Goal: Find specific page/section: Find specific page/section

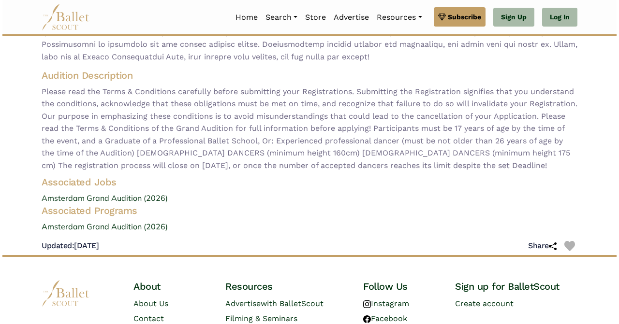
scroll to position [258, 0]
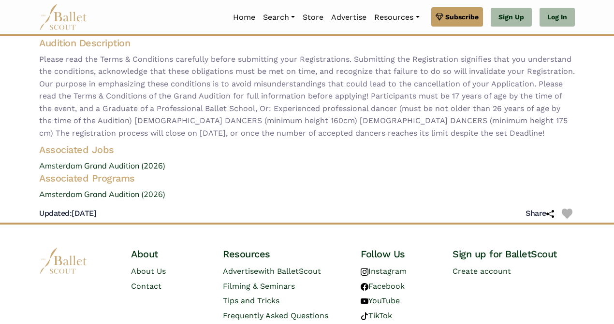
click at [57, 22] on img at bounding box center [63, 17] width 48 height 27
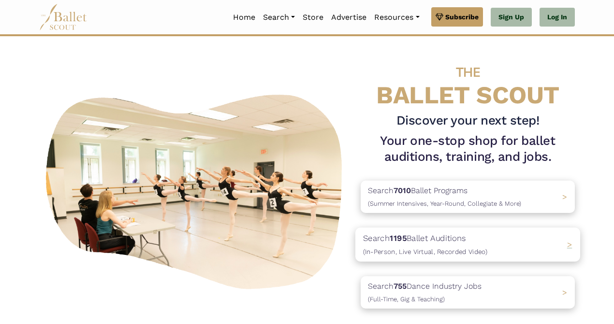
click at [433, 240] on p "Search 1195 Ballet Auditions (In-Person, Live Virtual, Recorded Video)" at bounding box center [425, 245] width 124 height 26
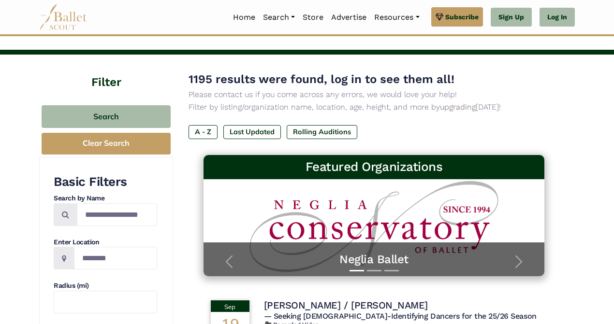
scroll to position [64, 0]
